Goal: Check status

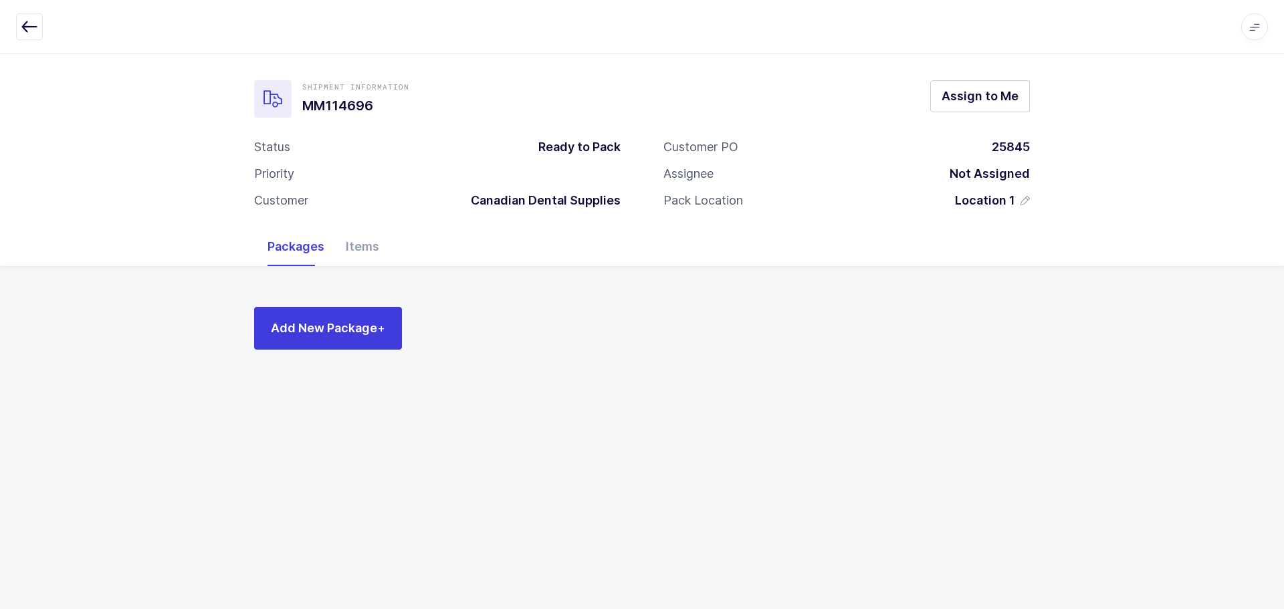
click at [31, 22] on icon "button" at bounding box center [29, 27] width 16 height 16
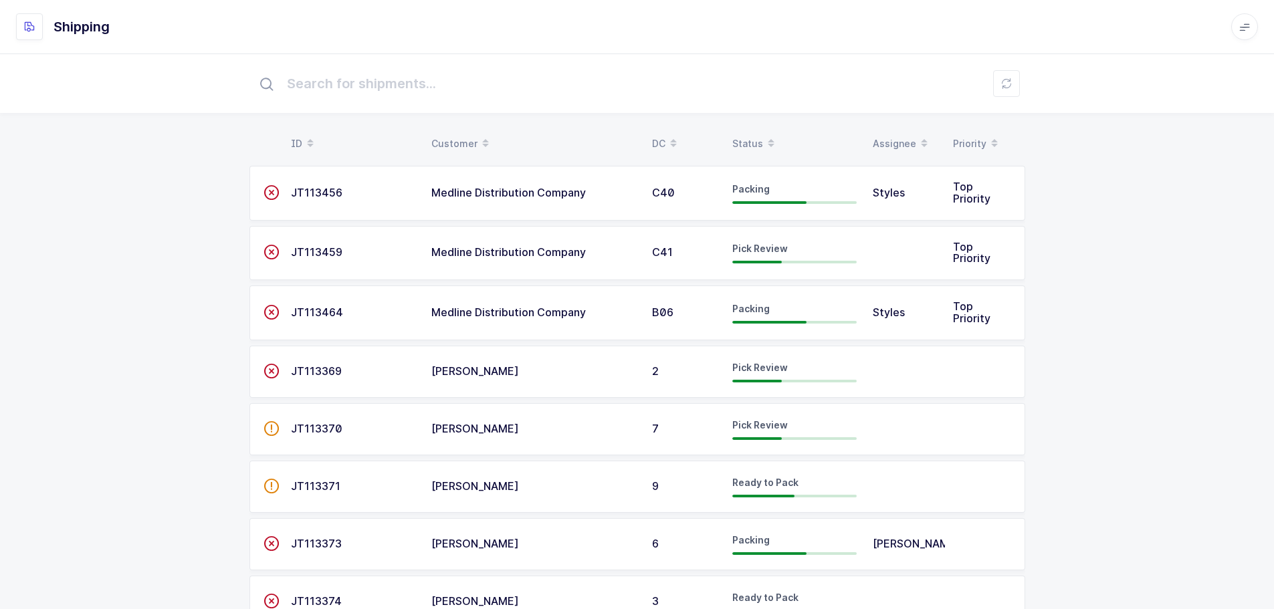
click at [738, 141] on div "Status" at bounding box center [794, 143] width 124 height 23
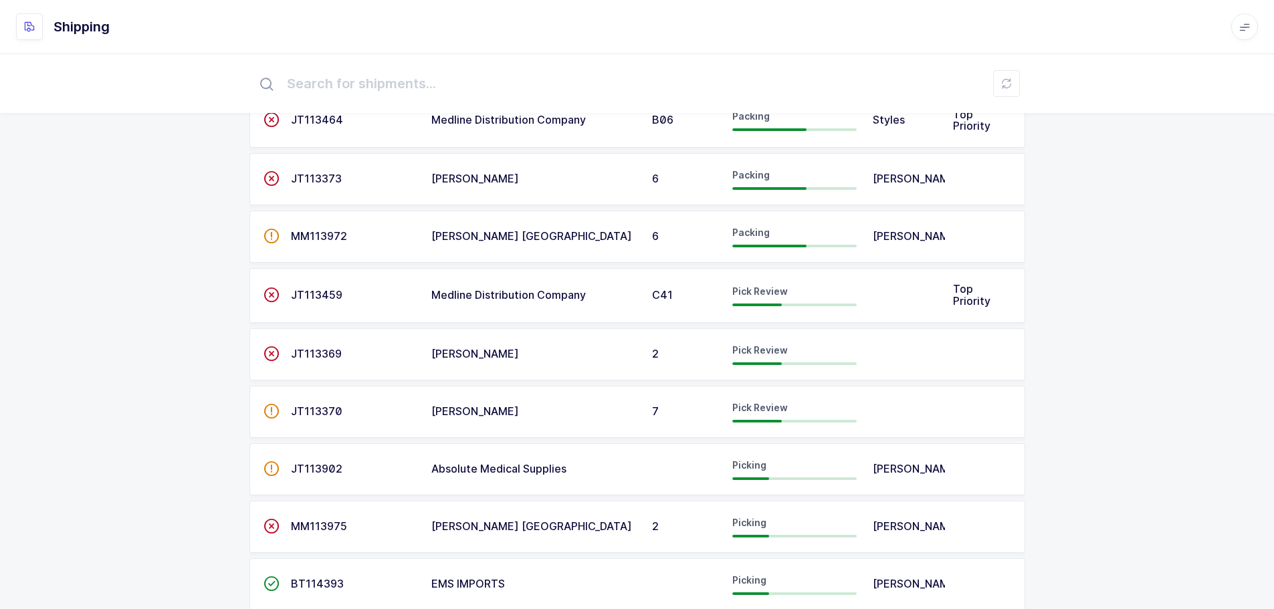
scroll to position [134, 0]
click at [312, 294] on span "JT113459" at bounding box center [316, 293] width 51 height 13
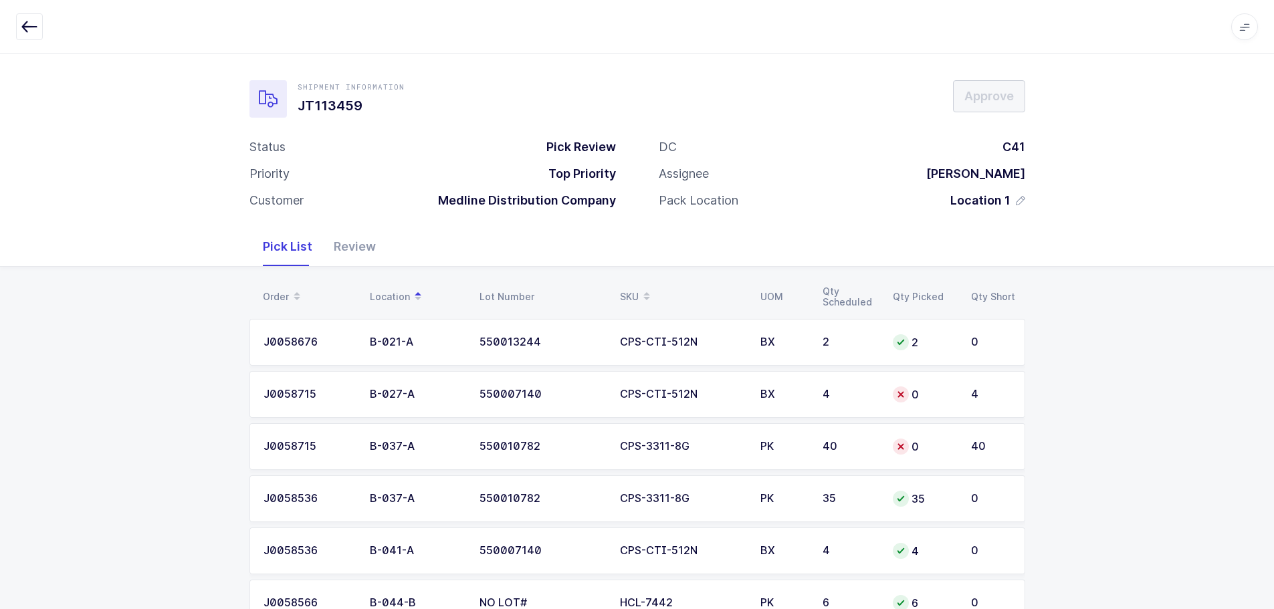
click at [647, 288] on span at bounding box center [647, 297] width 16 height 23
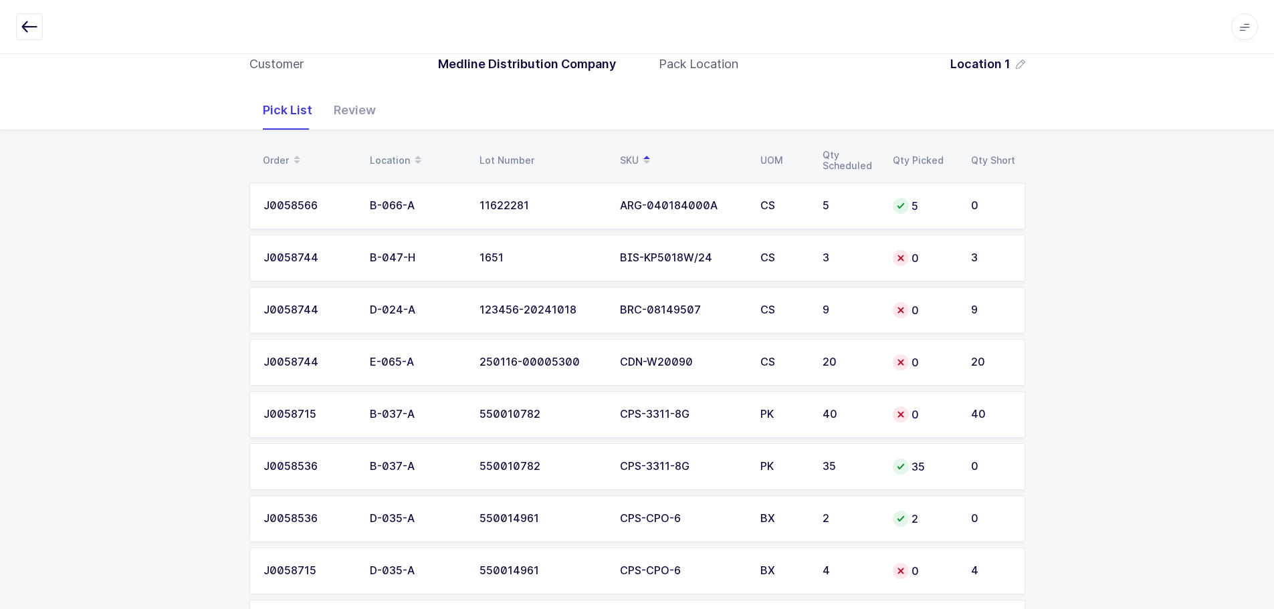
scroll to position [134, 0]
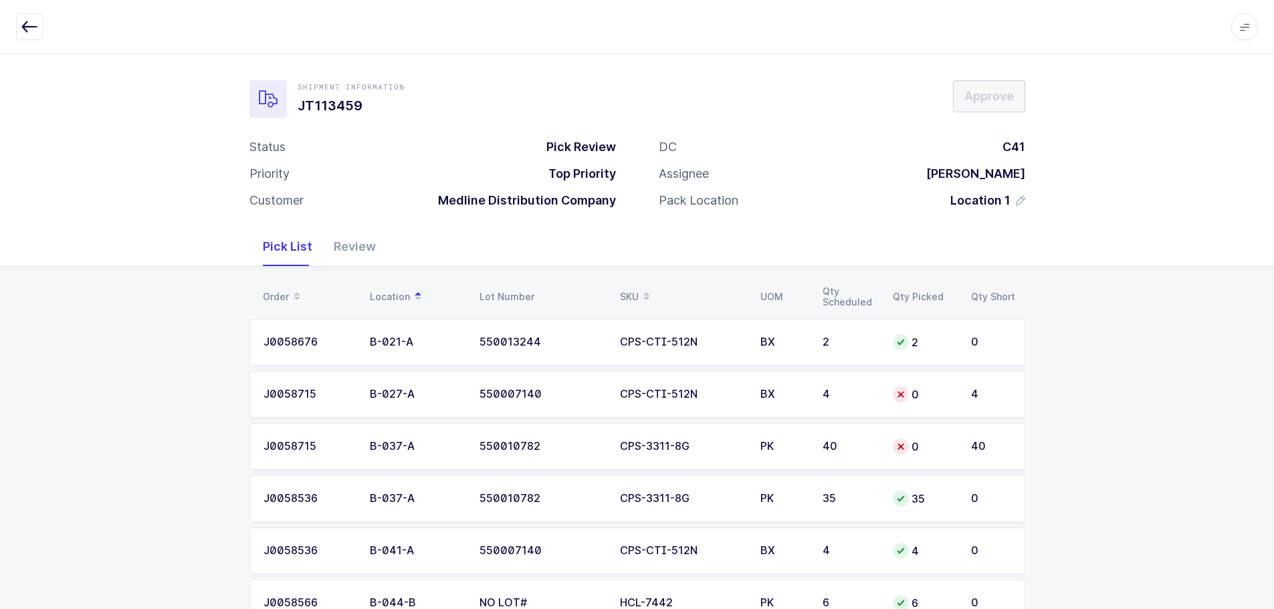
click at [368, 255] on div "Review" at bounding box center [355, 246] width 64 height 39
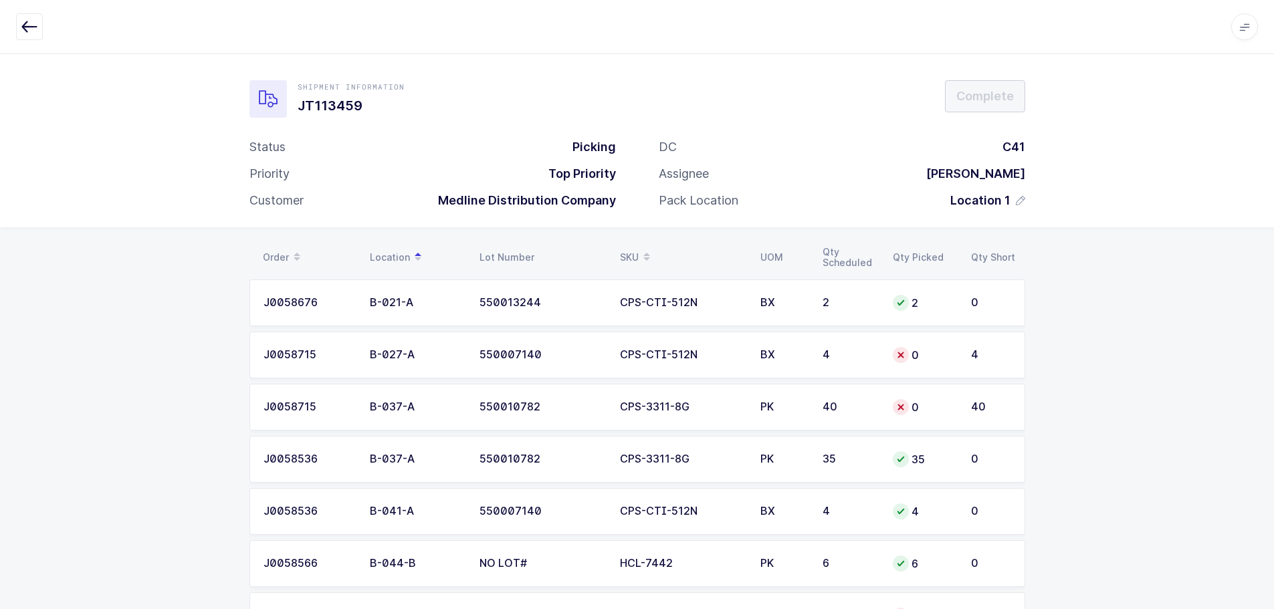
click at [31, 20] on icon "button" at bounding box center [29, 27] width 16 height 16
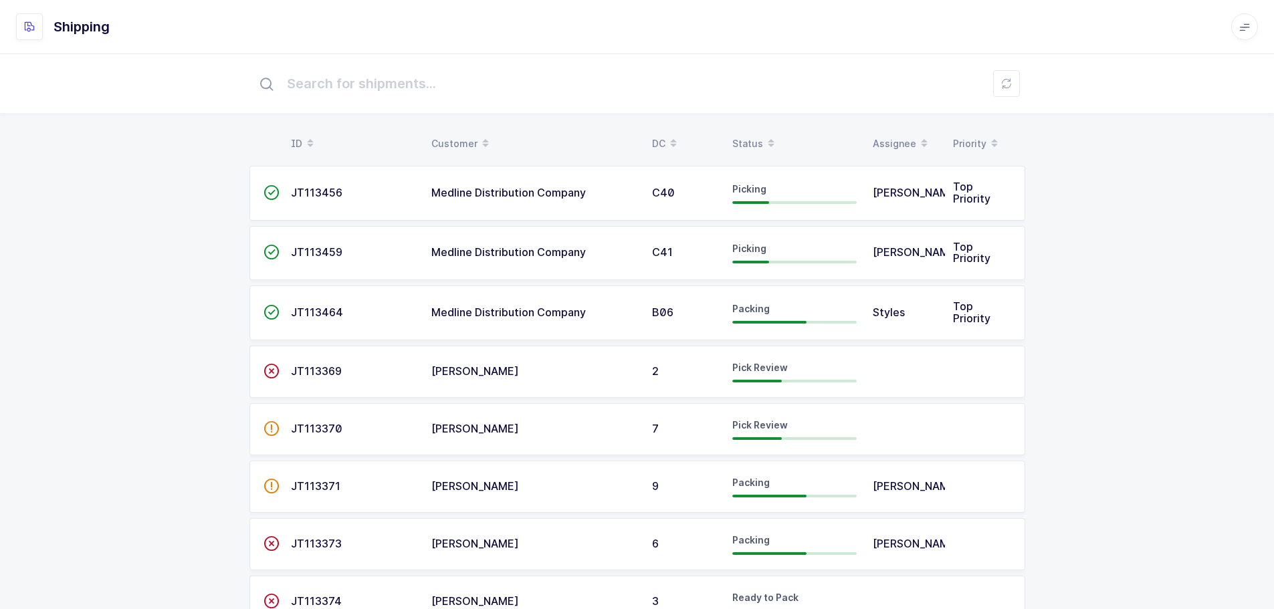
click at [756, 140] on div "Status" at bounding box center [794, 143] width 124 height 23
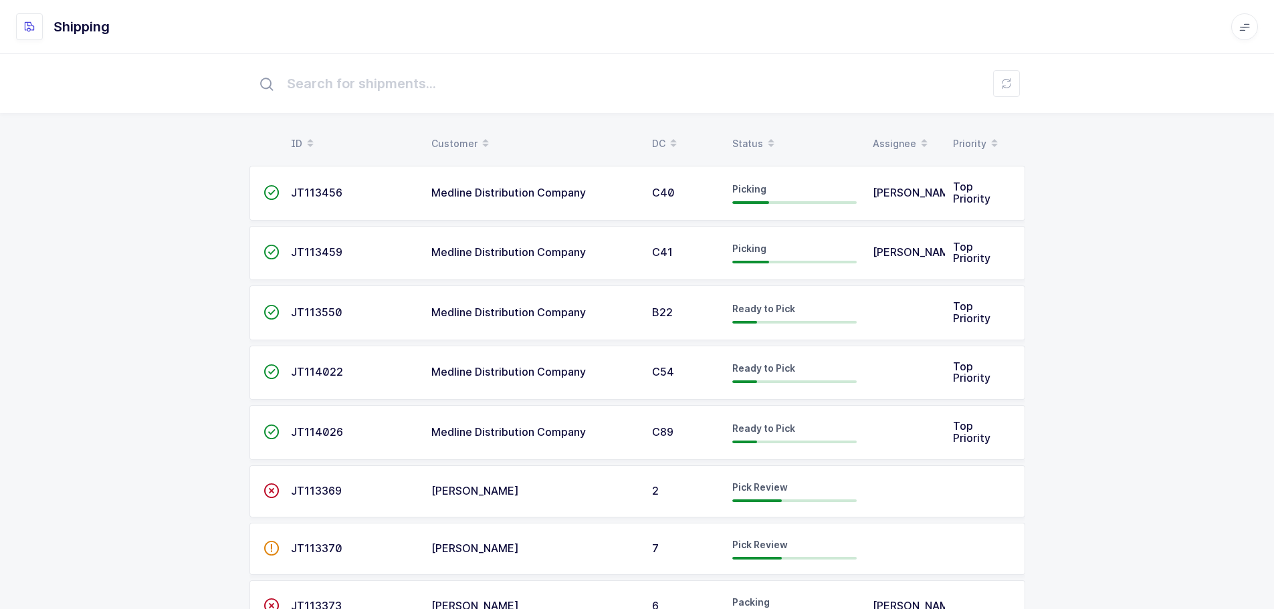
click at [756, 138] on div "Status" at bounding box center [794, 143] width 124 height 23
